Goal: Task Accomplishment & Management: Use online tool/utility

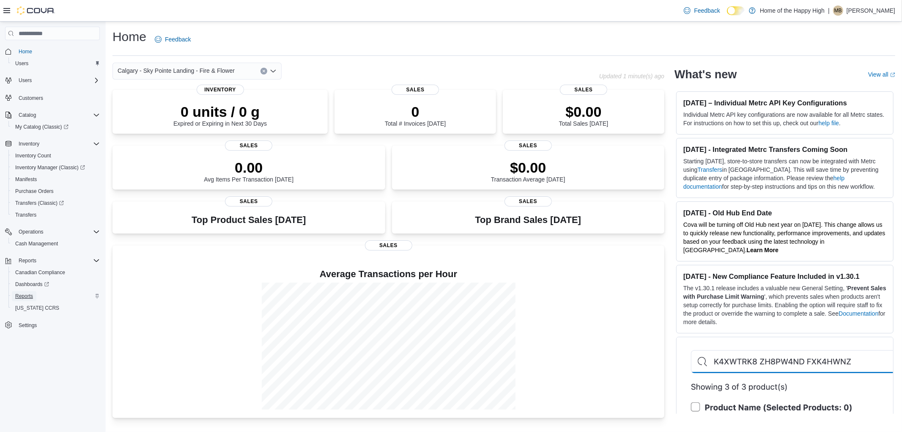
click at [27, 294] on span "Reports" at bounding box center [24, 296] width 18 height 7
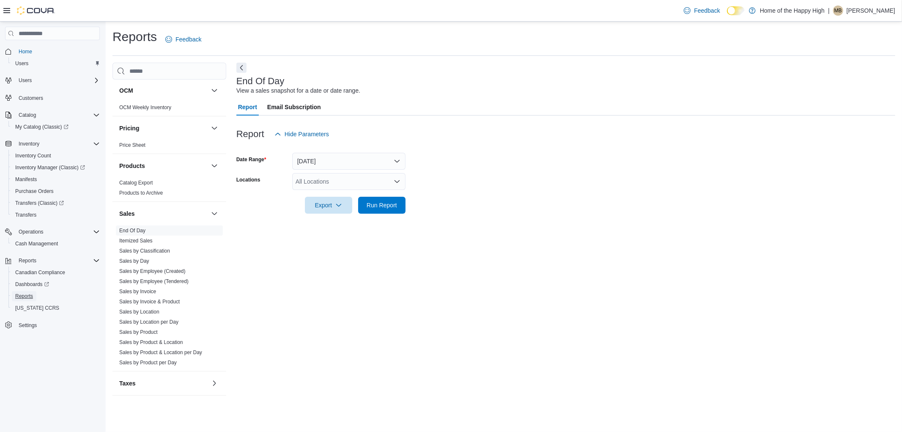
scroll to position [380, 0]
click at [310, 157] on button "[DATE]" at bounding box center [348, 161] width 113 height 17
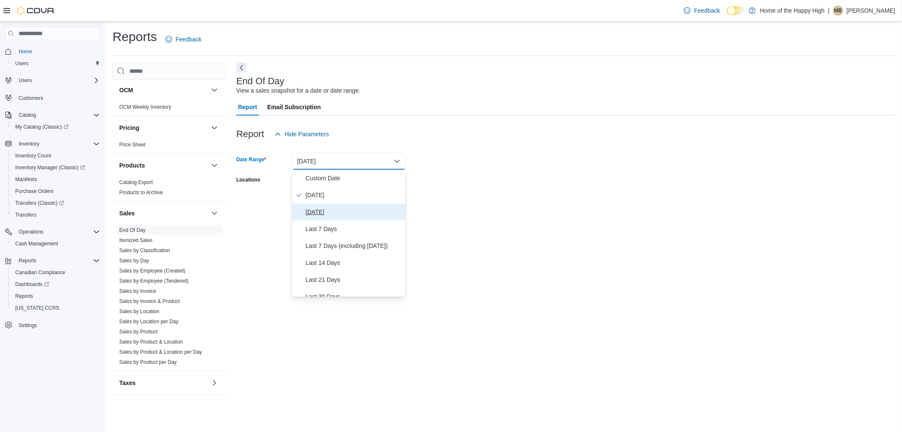
click at [326, 217] on button "[DATE]" at bounding box center [348, 211] width 113 height 17
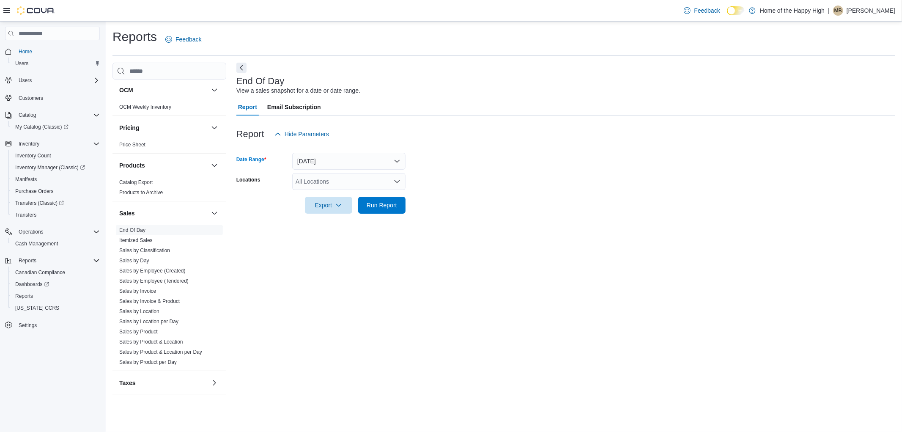
click at [319, 180] on div "All Locations" at bounding box center [348, 181] width 113 height 17
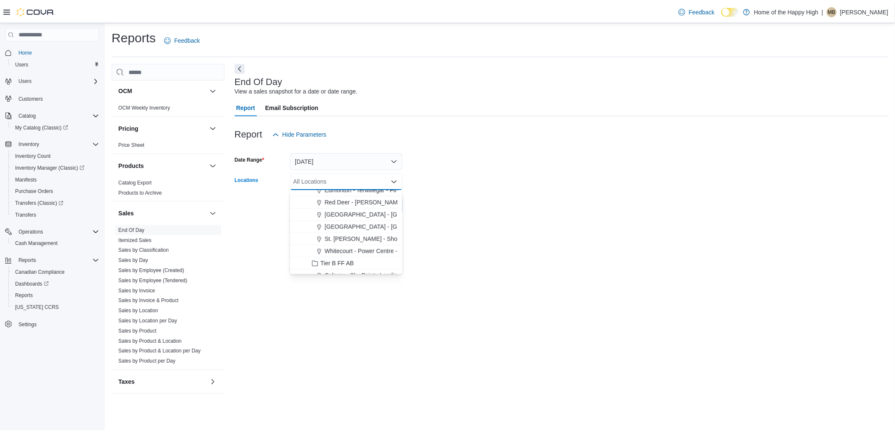
scroll to position [188, 0]
click at [360, 230] on span "Calgary - Sky Pointe Landing - Fire & Flower" at bounding box center [385, 228] width 117 height 8
click at [546, 145] on div at bounding box center [565, 147] width 659 height 10
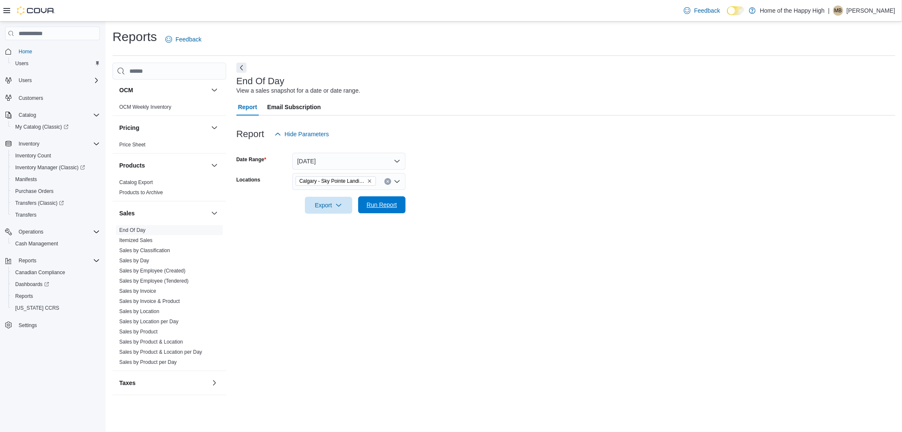
click at [392, 200] on span "Run Report" at bounding box center [381, 204] width 37 height 17
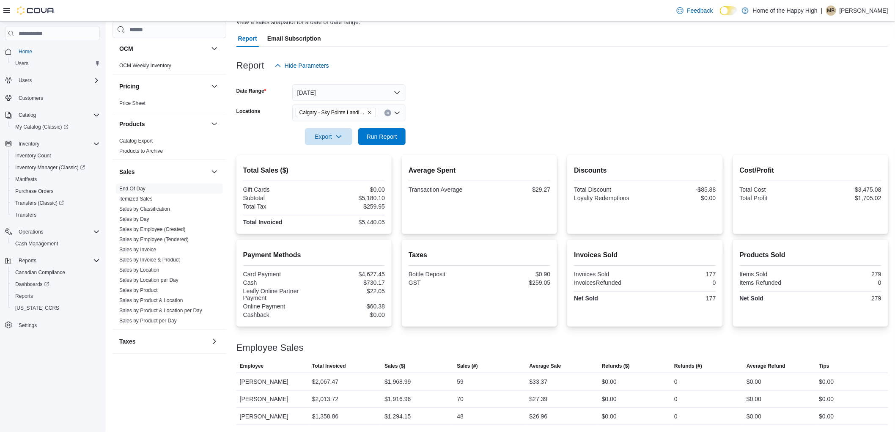
scroll to position [68, 0]
click at [327, 133] on span "Export" at bounding box center [328, 136] width 37 height 17
click at [339, 173] on button "Export to Pdf" at bounding box center [330, 170] width 48 height 17
click at [159, 282] on link "Sales by Location per Day" at bounding box center [148, 280] width 59 height 6
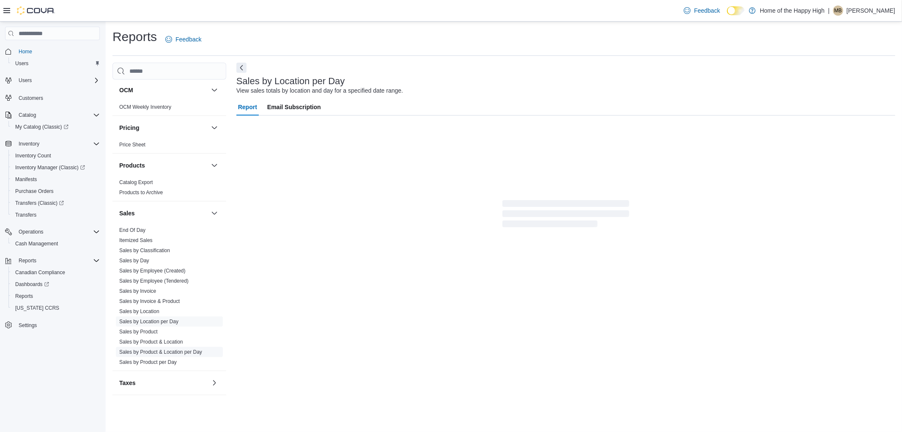
click at [168, 350] on link "Sales by Product & Location per Day" at bounding box center [160, 352] width 83 height 6
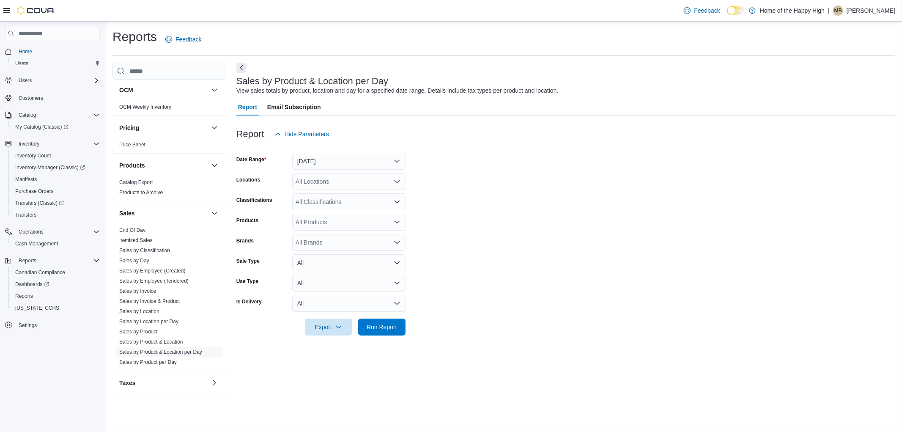
click at [302, 171] on form "Date Range [DATE] Locations All Locations Classifications All Classifications P…" at bounding box center [565, 238] width 659 height 193
click at [304, 161] on button "[DATE]" at bounding box center [348, 161] width 113 height 17
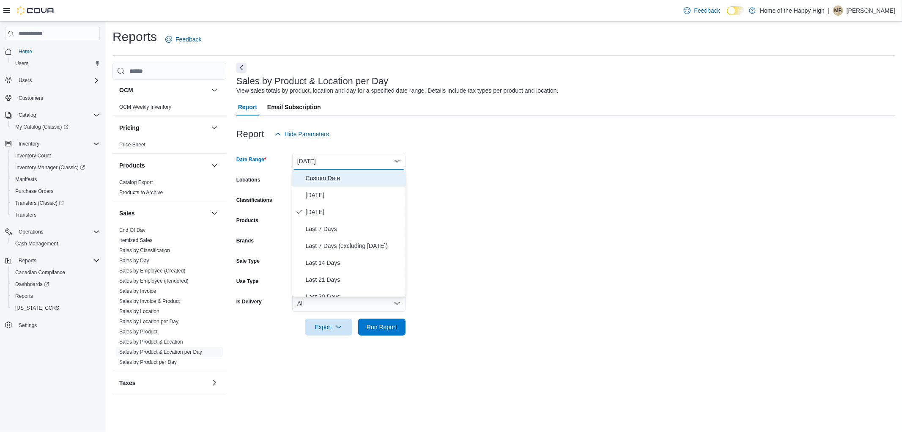
click at [322, 175] on span "Custom Date" at bounding box center [354, 178] width 96 height 10
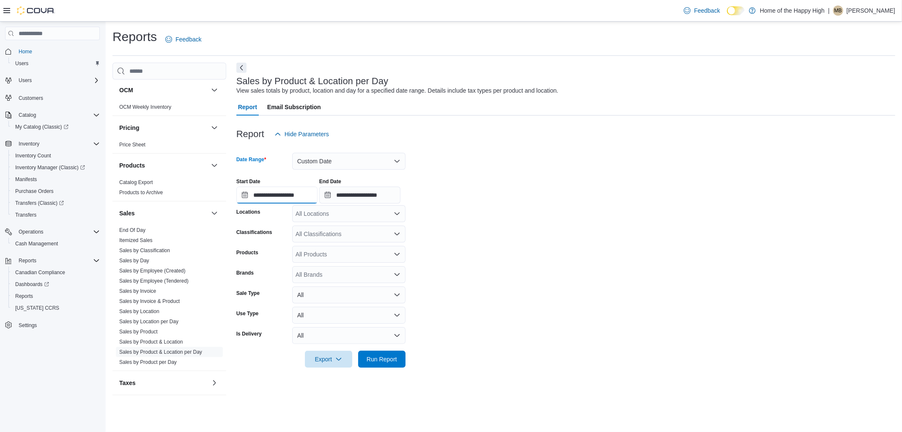
click at [298, 191] on input "**********" at bounding box center [276, 194] width 81 height 17
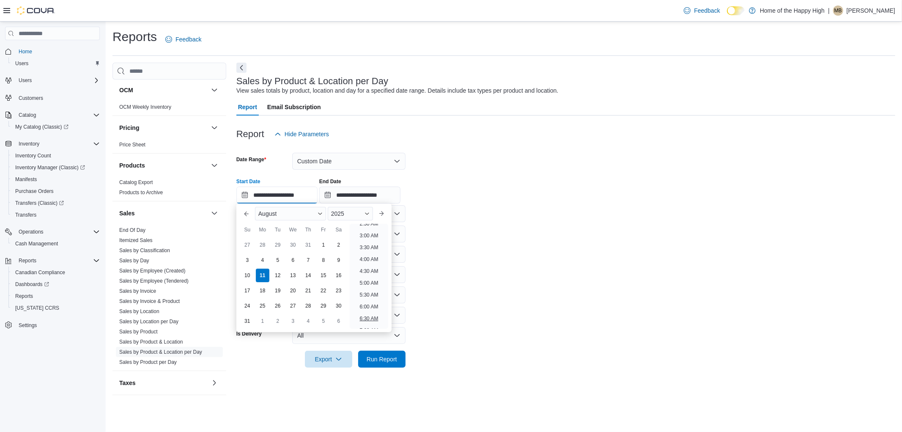
scroll to position [167, 0]
click at [369, 276] on li "9:00 AM" at bounding box center [368, 276] width 25 height 10
type input "**********"
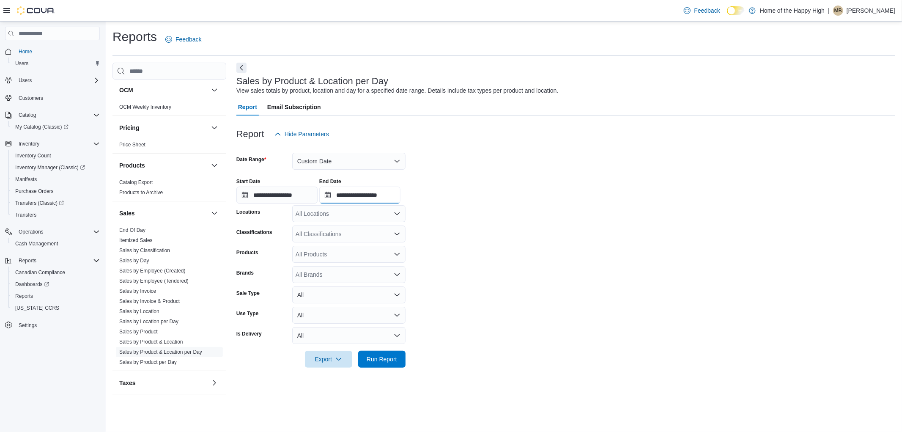
click at [388, 195] on input "**********" at bounding box center [359, 194] width 81 height 17
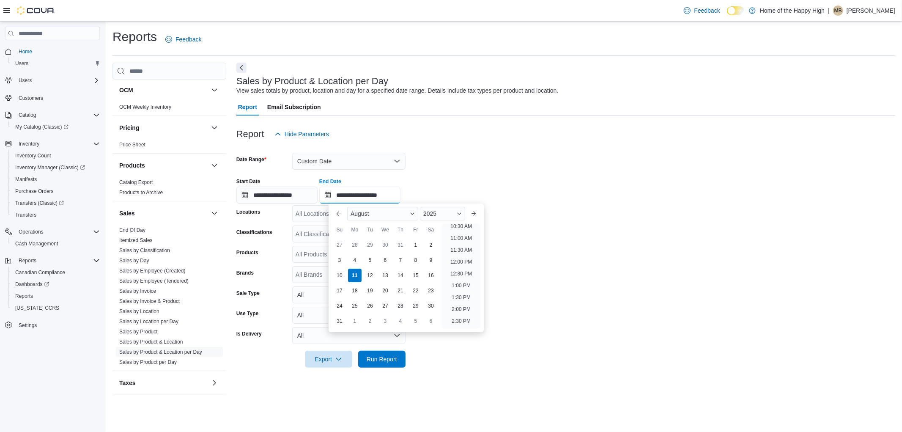
scroll to position [230, 0]
click at [452, 237] on li "10:00 AM" at bounding box center [461, 237] width 28 height 10
type input "**********"
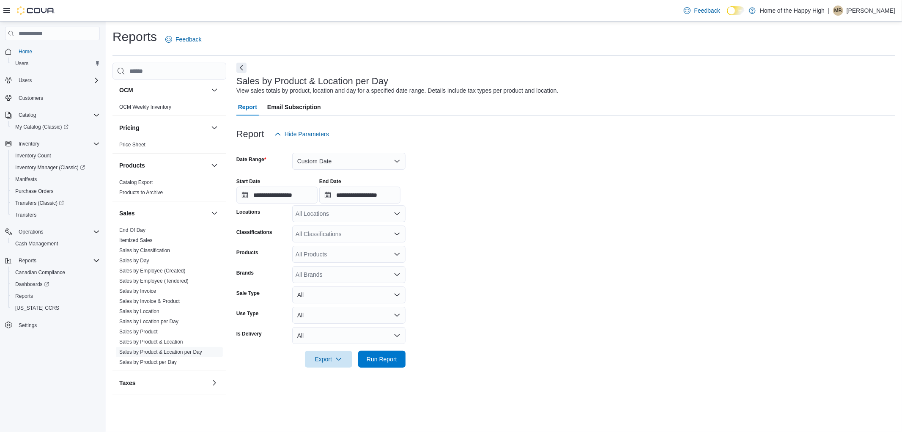
click at [324, 217] on div "All Locations" at bounding box center [348, 213] width 113 height 17
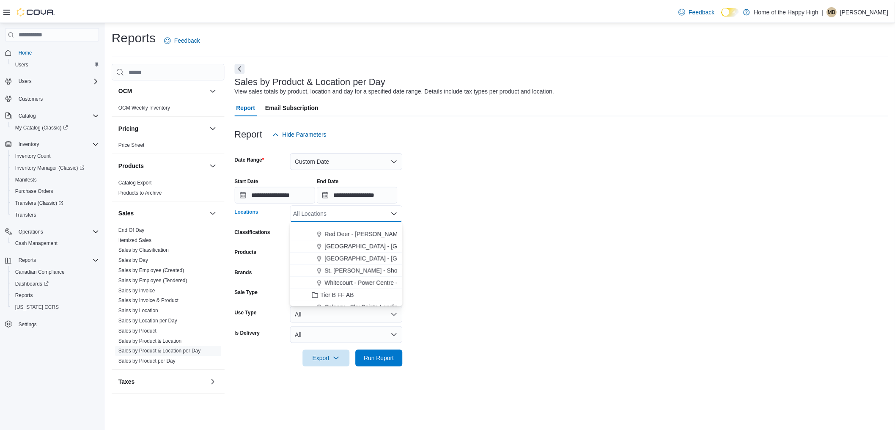
scroll to position [188, 0]
click at [358, 259] on span "Calgary - Sky Pointe Landing - Fire & Flower" at bounding box center [385, 261] width 117 height 8
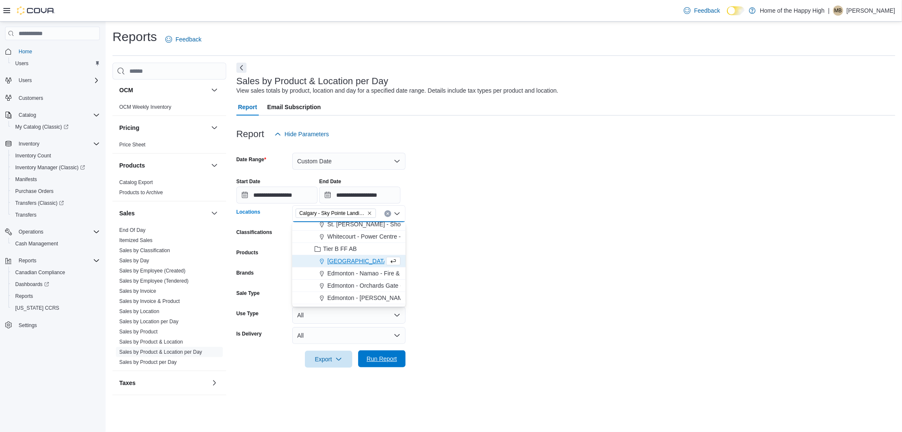
click at [394, 358] on span "Run Report" at bounding box center [382, 358] width 30 height 8
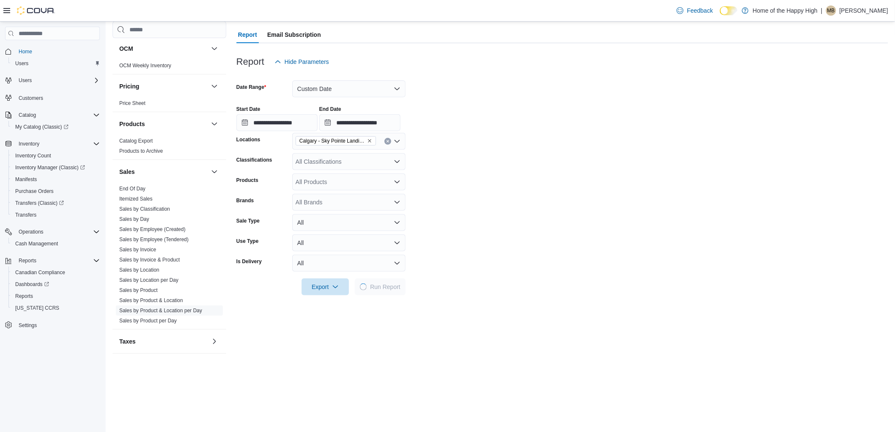
scroll to position [141, 0]
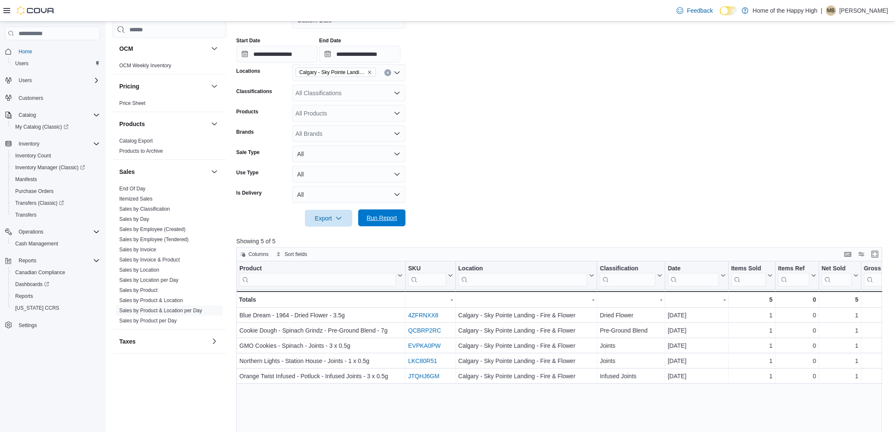
click at [395, 223] on span "Run Report" at bounding box center [381, 217] width 37 height 17
